Goal: Task Accomplishment & Management: Complete application form

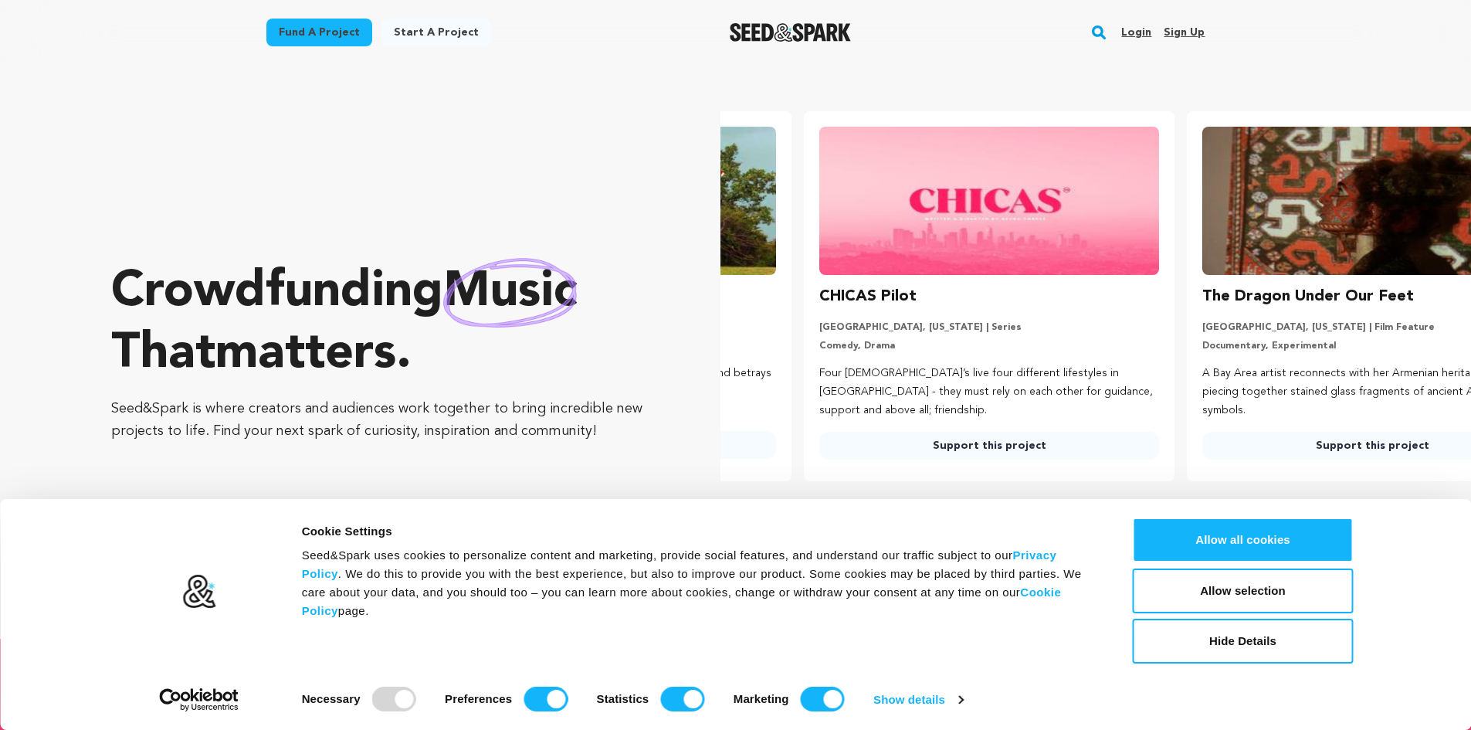
scroll to position [0, 395]
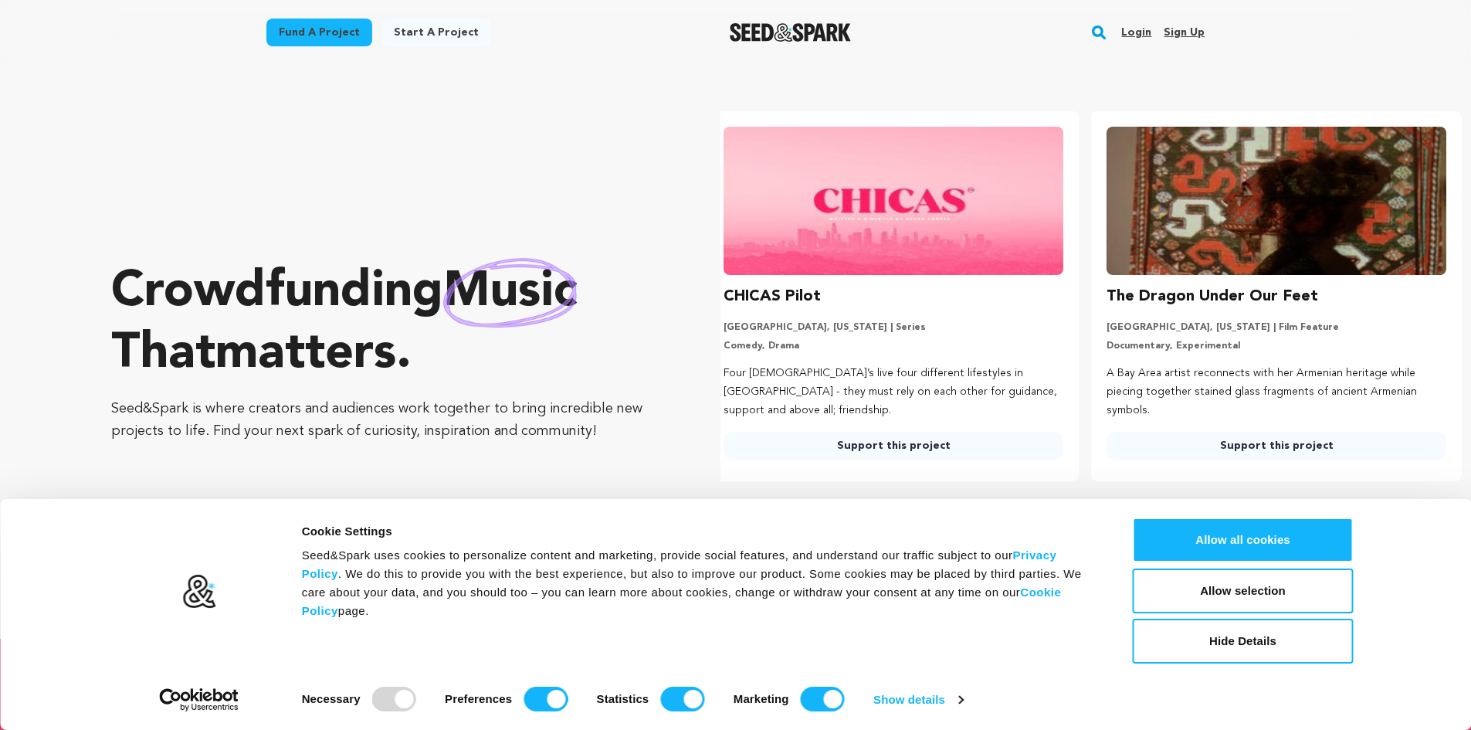
click at [1190, 29] on link "Sign up" at bounding box center [1184, 32] width 41 height 25
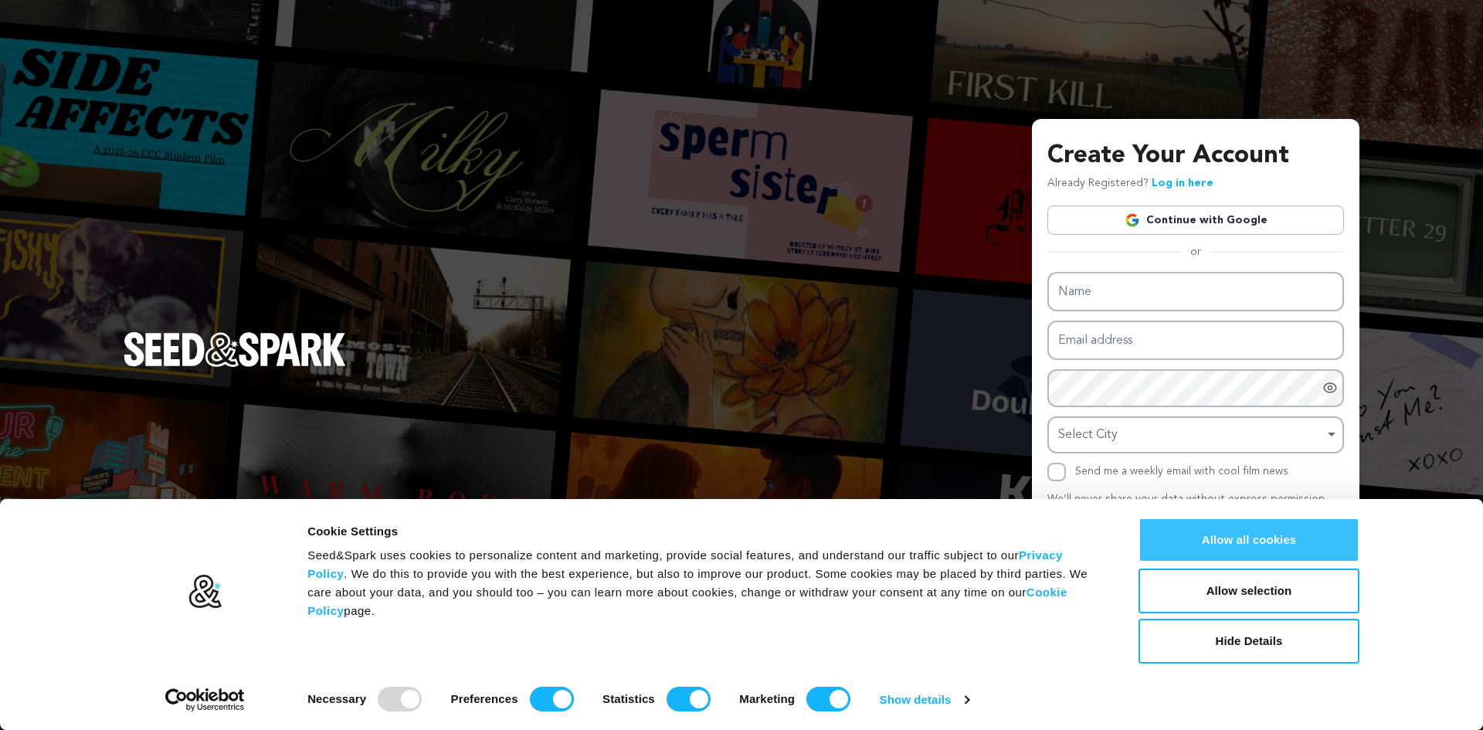
click at [1232, 549] on button "Allow all cookies" at bounding box center [1248, 539] width 221 height 45
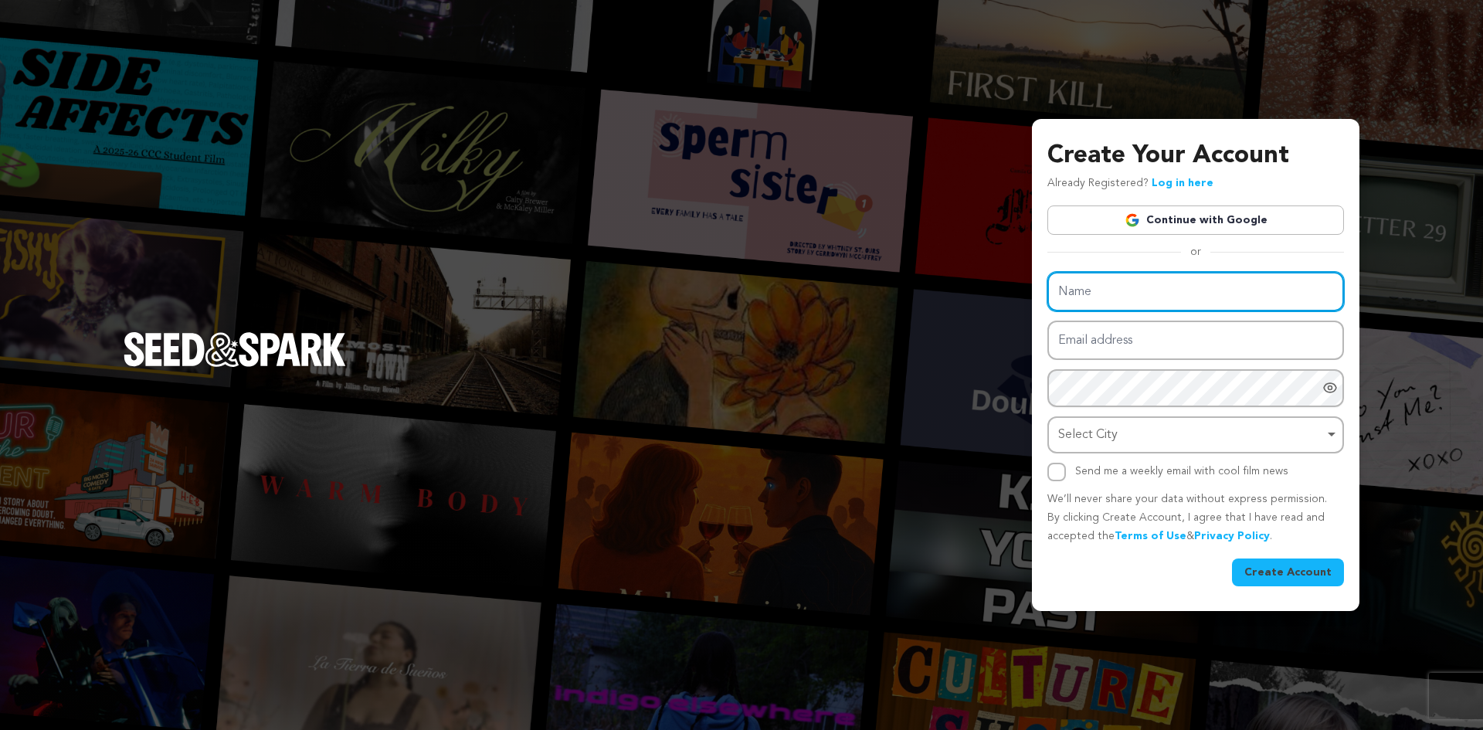
type input "Jeweled Legacy"
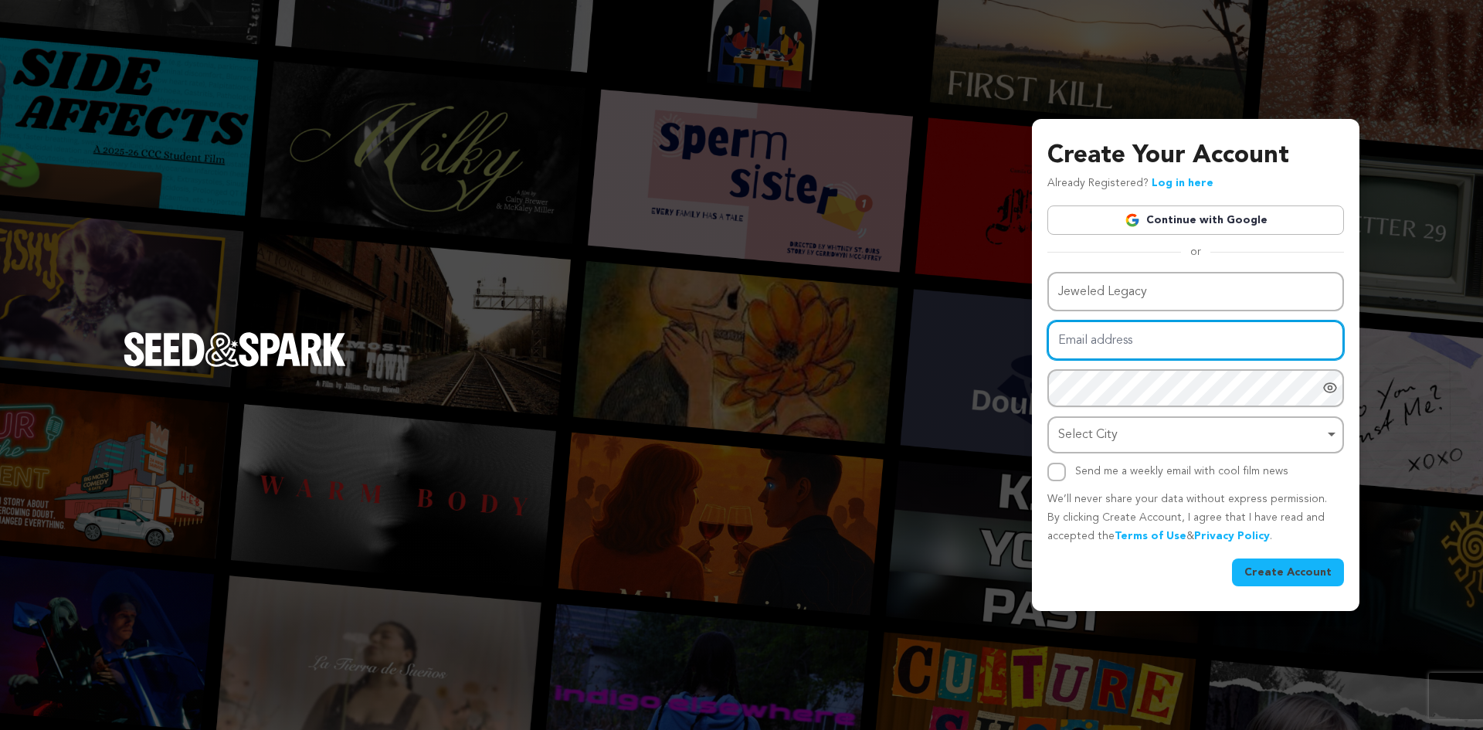
type input "[EMAIL_ADDRESS][DOMAIN_NAME]"
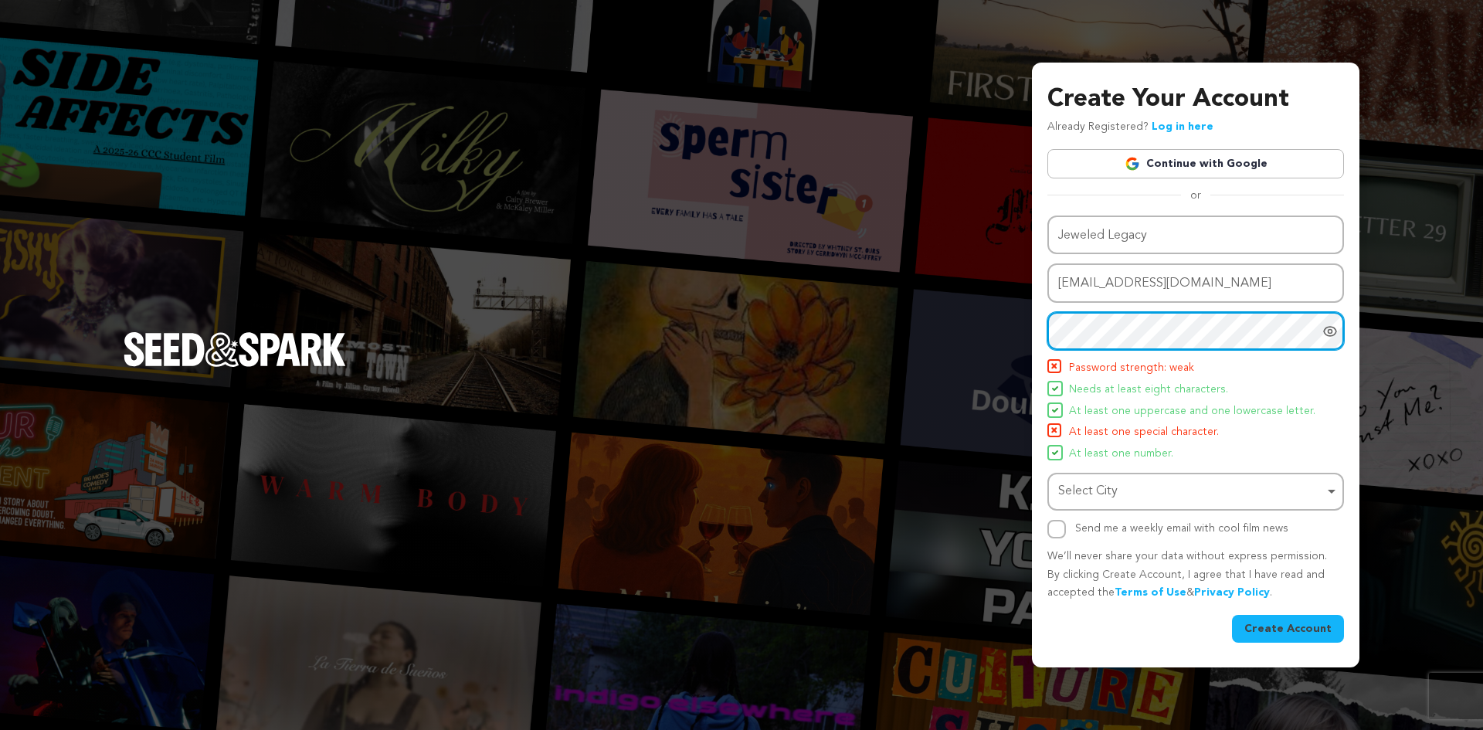
click at [1137, 475] on div "Select City Select City Remove item" at bounding box center [1195, 492] width 297 height 38
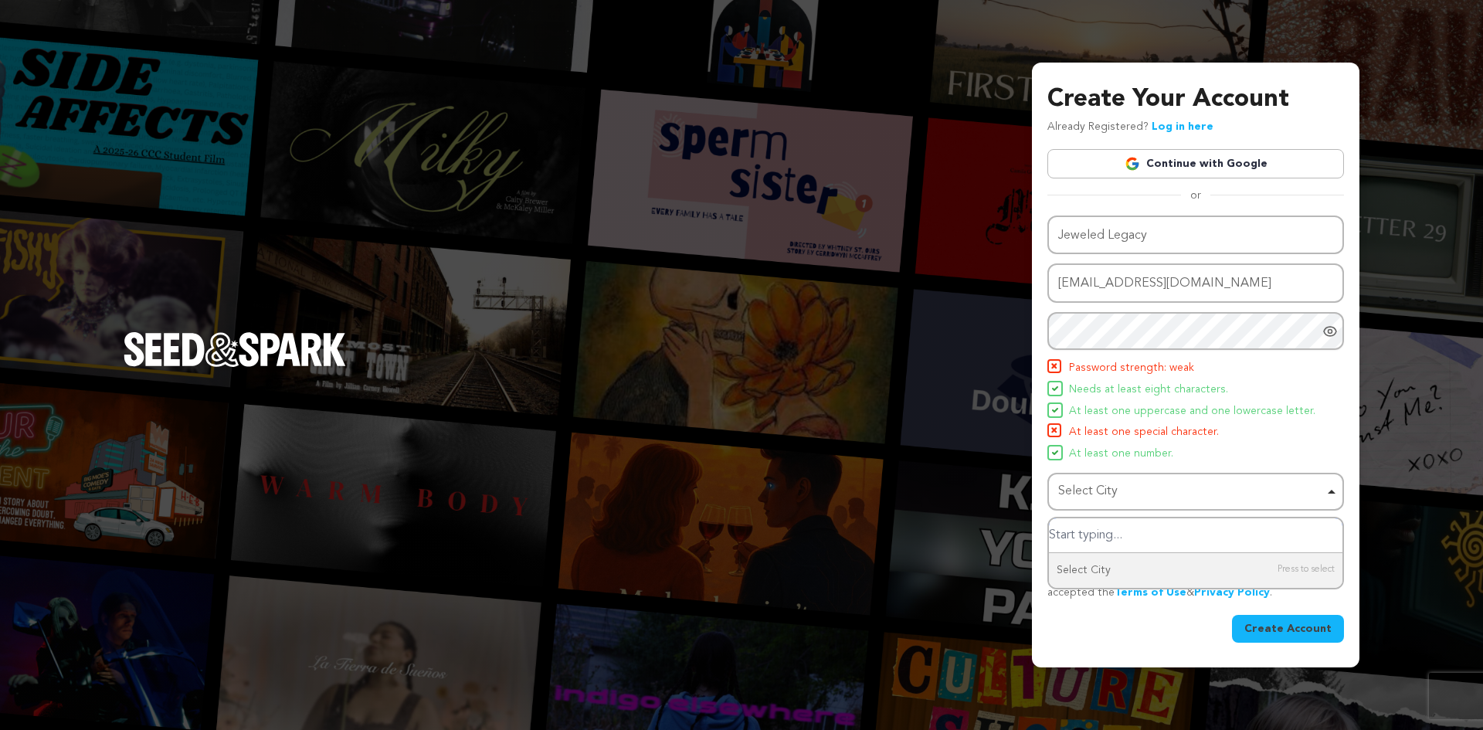
click at [1137, 484] on div "Select City Remove item" at bounding box center [1191, 491] width 266 height 22
paste input "Shawnee"
type input "Shawnee"
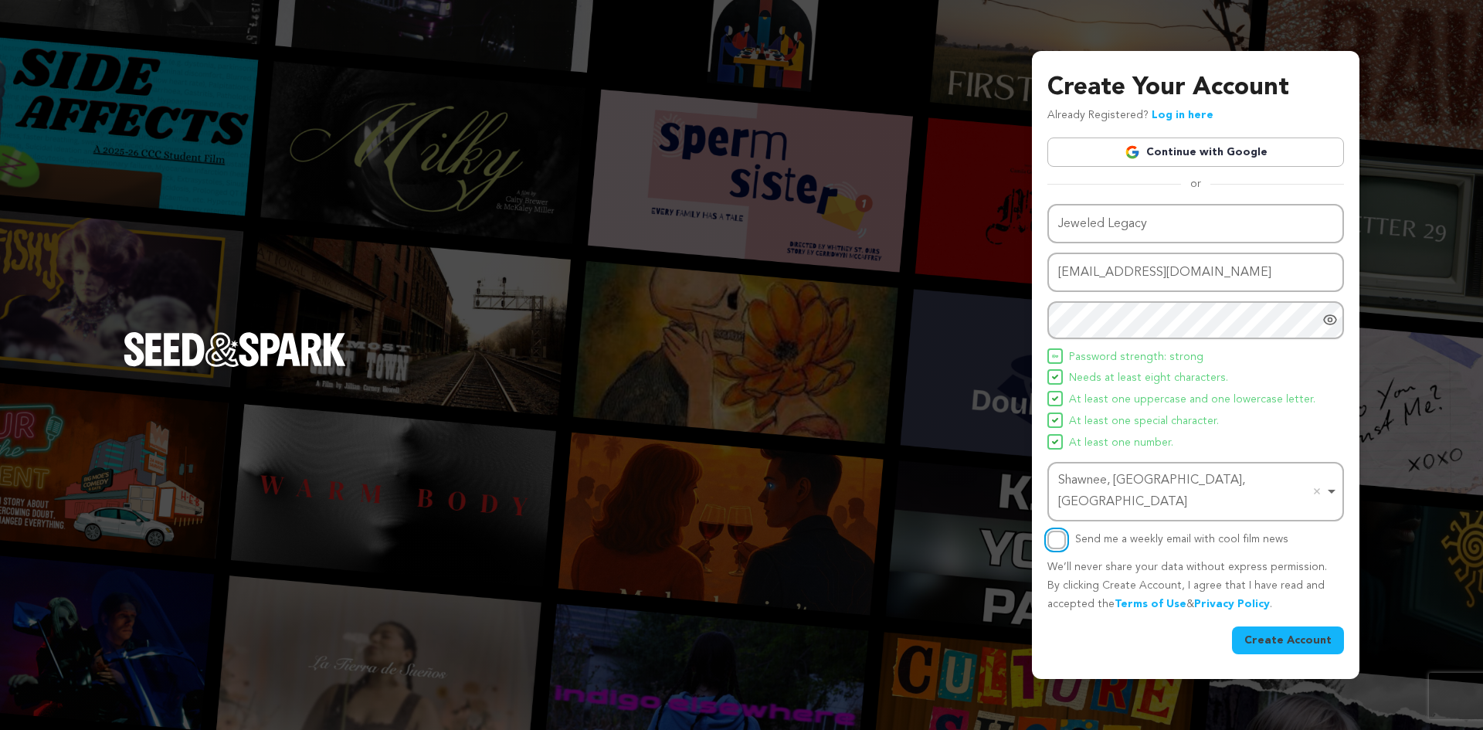
click at [1056, 530] on input "Send me a weekly email with cool film news" at bounding box center [1056, 539] width 19 height 19
checkbox input "true"
click at [1276, 631] on button "Create Account" at bounding box center [1288, 640] width 112 height 28
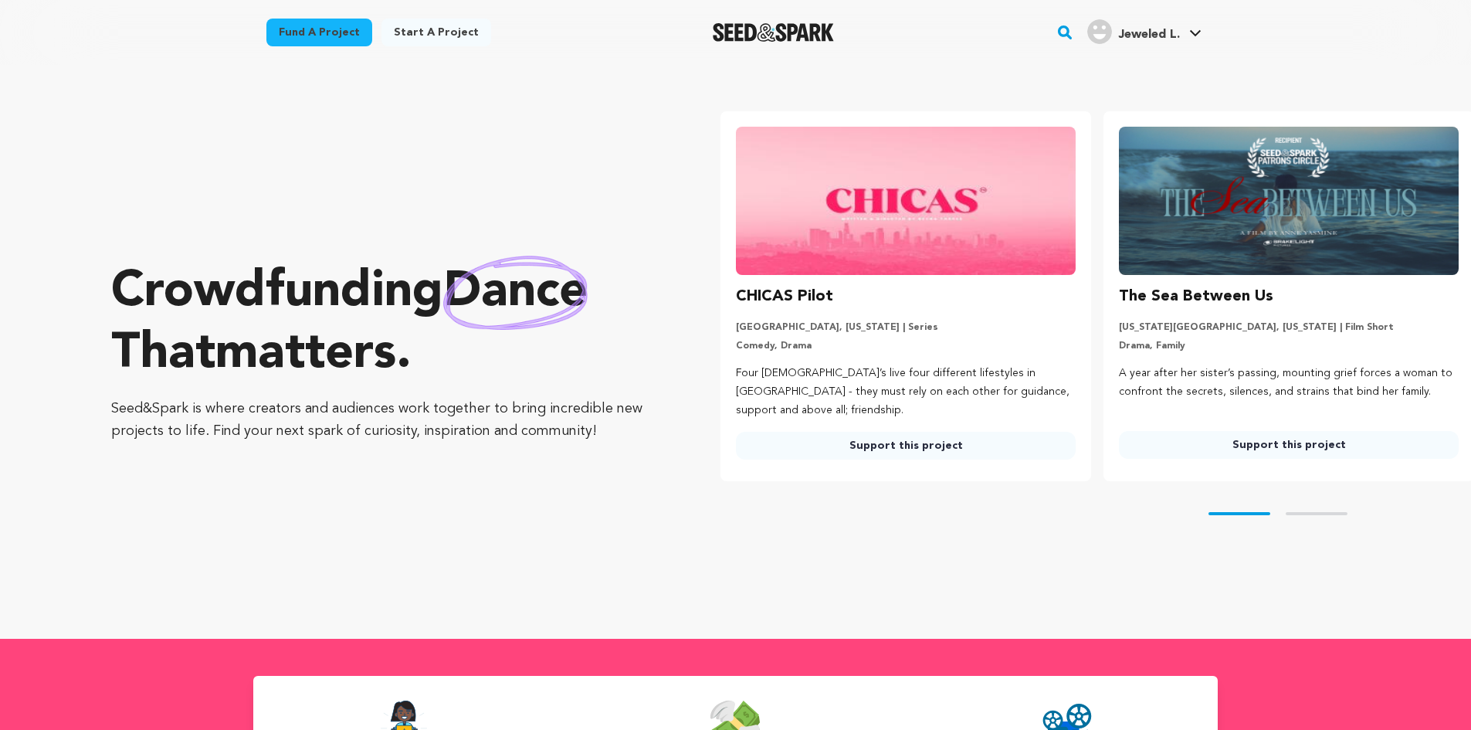
click at [1122, 34] on span "Jeweled L." at bounding box center [1149, 35] width 62 height 12
